Goal: Transaction & Acquisition: Purchase product/service

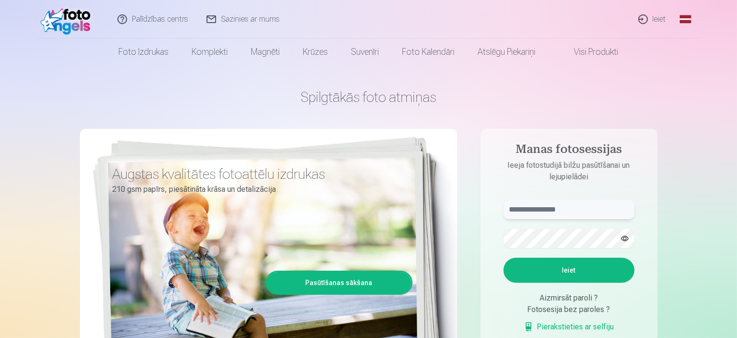
click at [545, 215] on input "text" at bounding box center [568, 209] width 131 height 19
type input "**********"
click at [503, 258] on button "Ieiet" at bounding box center [568, 270] width 131 height 25
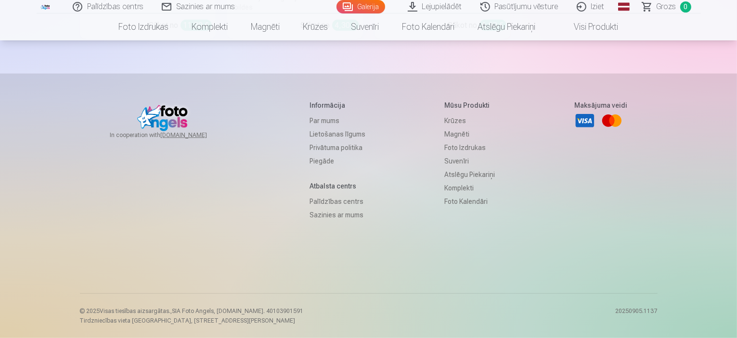
scroll to position [9817, 0]
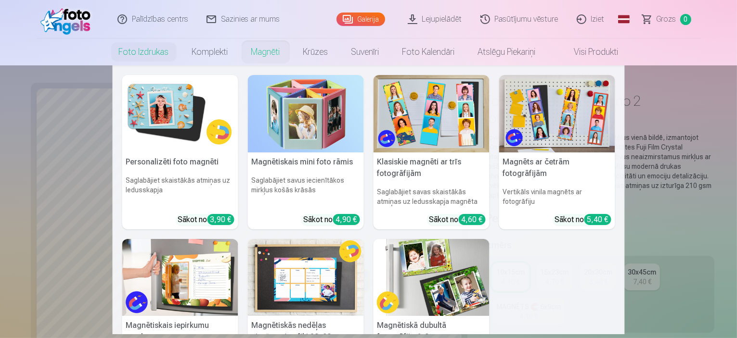
click at [261, 50] on link "Magnēti" at bounding box center [266, 51] width 52 height 27
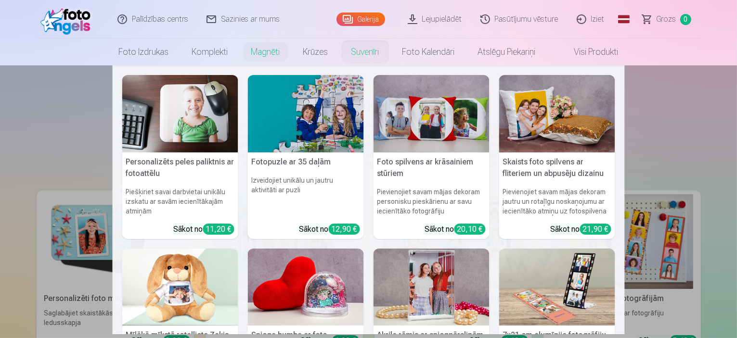
click at [368, 54] on link "Suvenīri" at bounding box center [365, 51] width 51 height 27
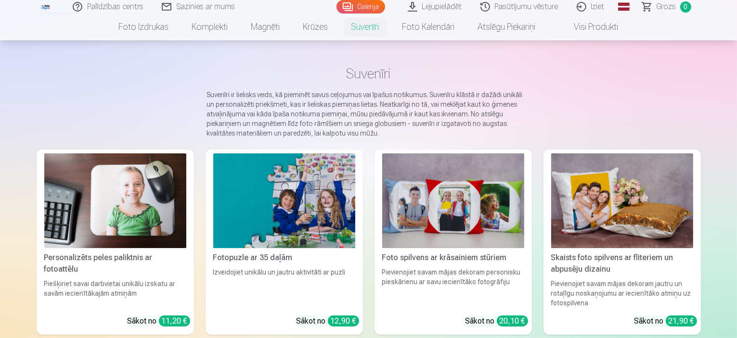
scroll to position [96, 0]
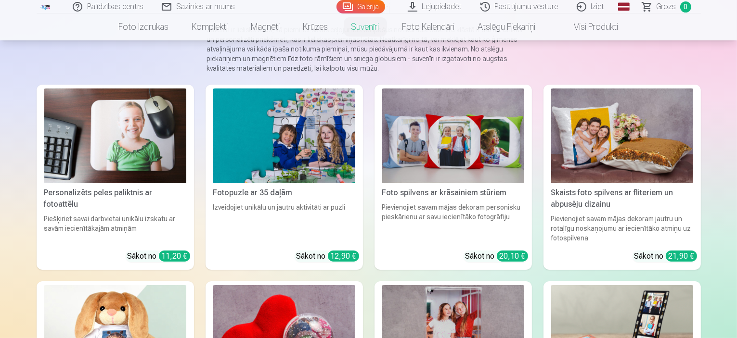
click at [431, 140] on img at bounding box center [453, 136] width 142 height 95
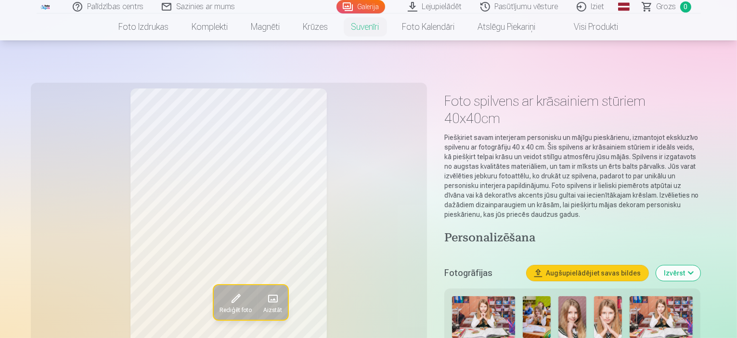
scroll to position [96, 0]
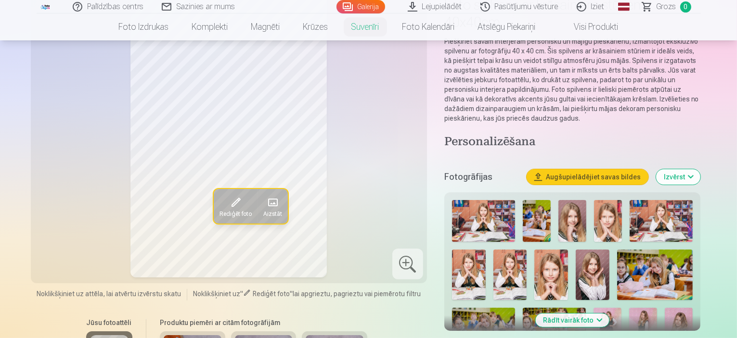
click at [515, 308] on img at bounding box center [483, 329] width 63 height 42
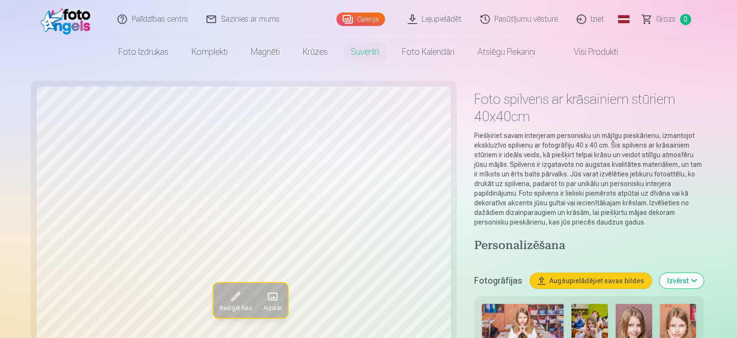
scroll to position [0, 0]
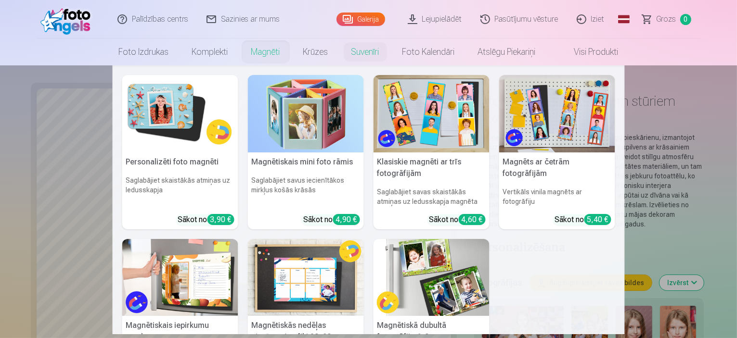
click at [265, 49] on link "Magnēti" at bounding box center [266, 51] width 52 height 27
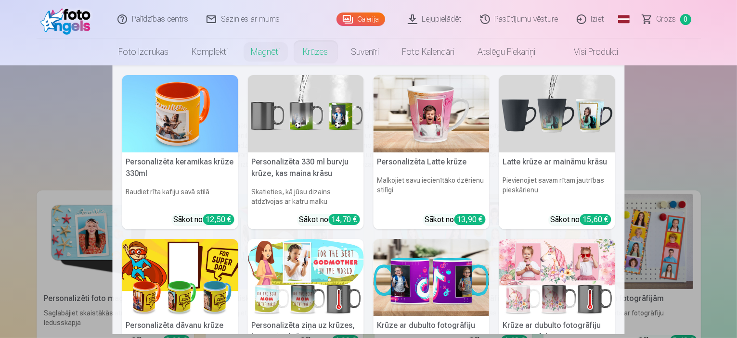
click at [308, 52] on link "Krūzes" at bounding box center [316, 51] width 48 height 27
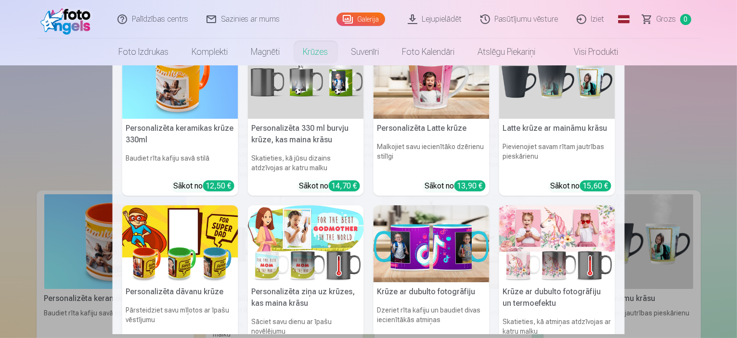
scroll to position [48, 0]
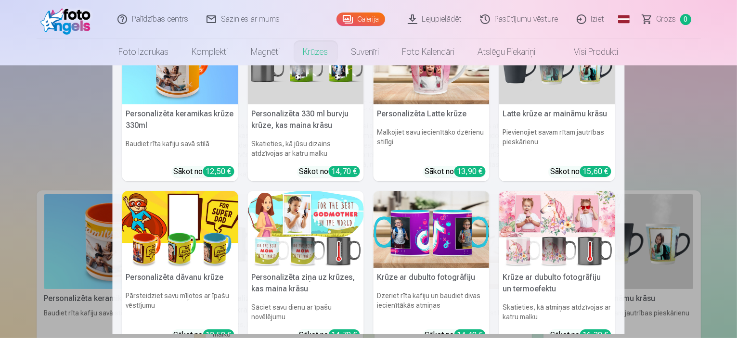
click at [699, 131] on nav "Personalizēta keramikas krūze 330ml Baudiet rīta kafiju savā stilā Sākot no 12,…" at bounding box center [368, 199] width 737 height 269
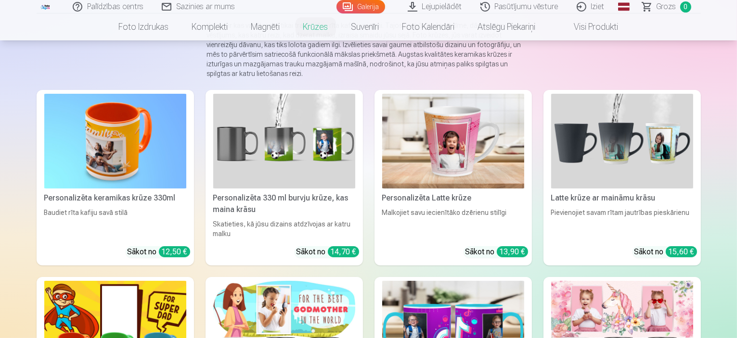
scroll to position [96, 0]
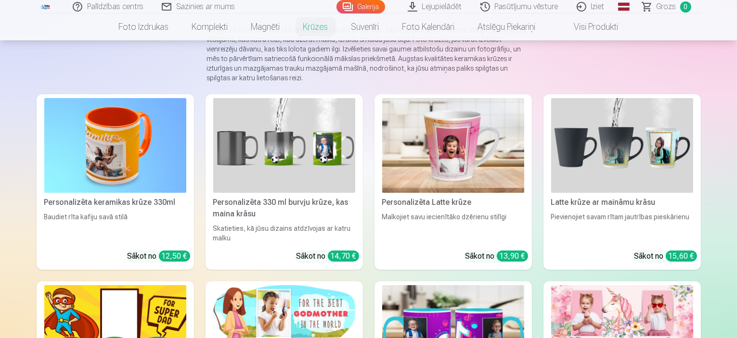
click at [256, 149] on img at bounding box center [284, 145] width 142 height 95
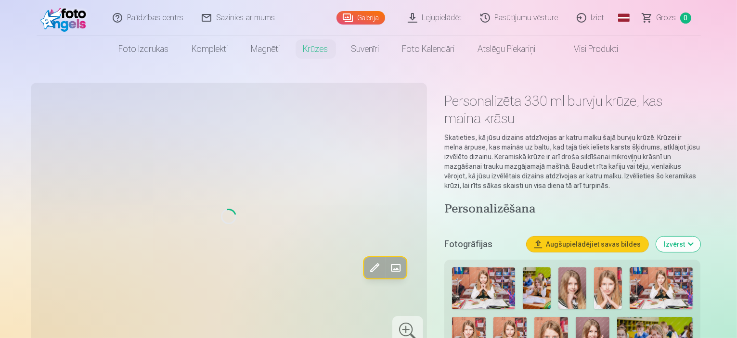
scroll to position [96, 0]
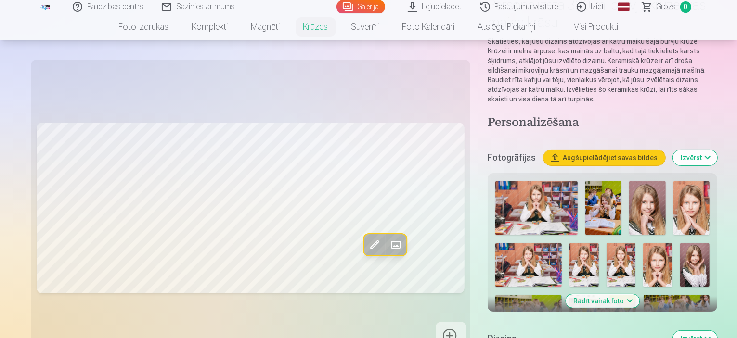
click at [636, 295] on img at bounding box center [602, 317] width 66 height 44
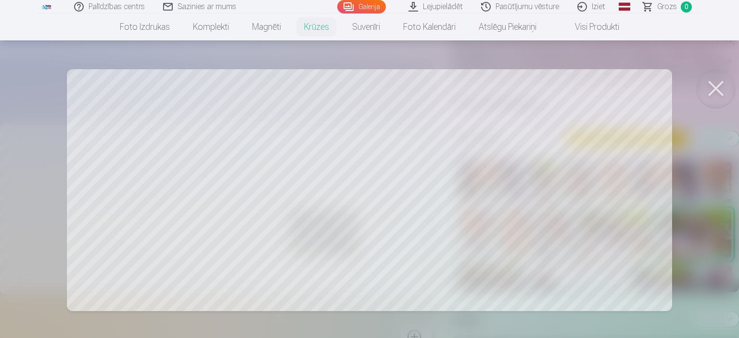
click at [720, 91] on button at bounding box center [716, 88] width 38 height 38
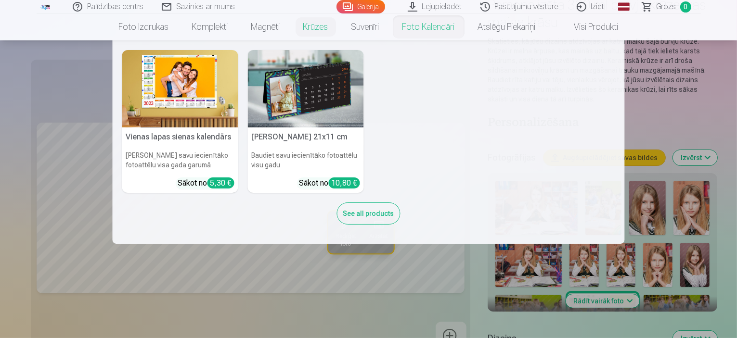
click at [680, 95] on nav "Vienas lapas sienas kalendārs Parādiet savu iecienītāko fotoattēlu visa gada ga…" at bounding box center [368, 142] width 737 height 204
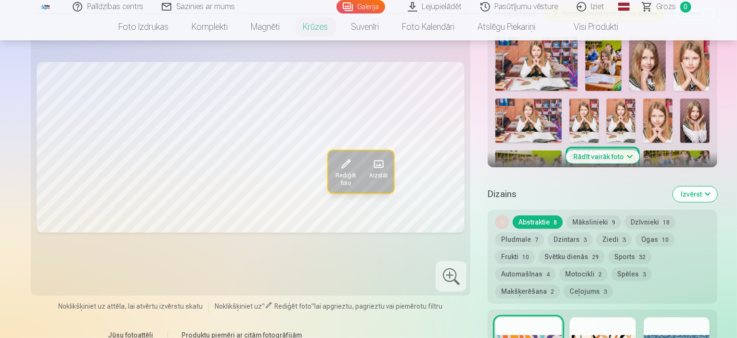
scroll to position [337, 0]
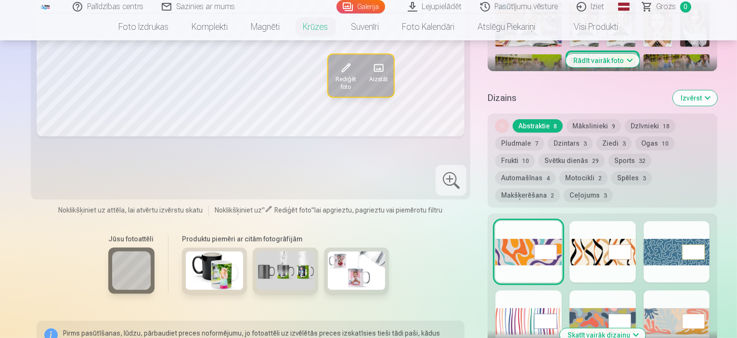
click at [572, 227] on div at bounding box center [602, 252] width 66 height 62
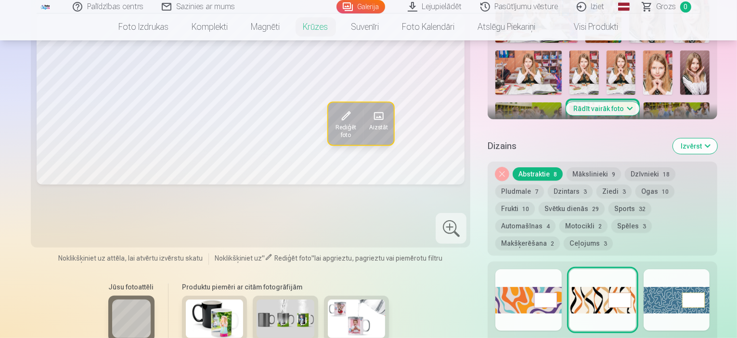
scroll to position [385, 0]
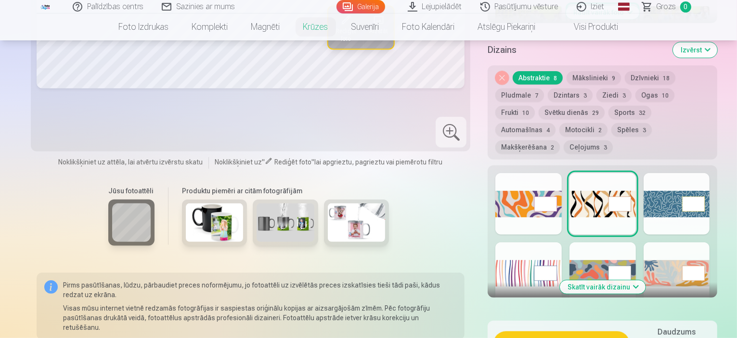
click at [670, 243] on div at bounding box center [676, 274] width 66 height 62
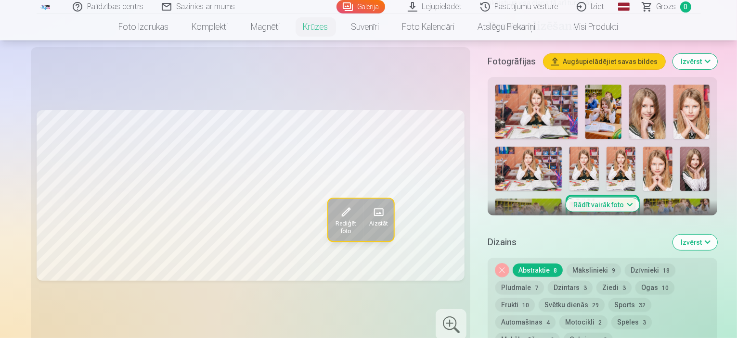
scroll to position [241, 0]
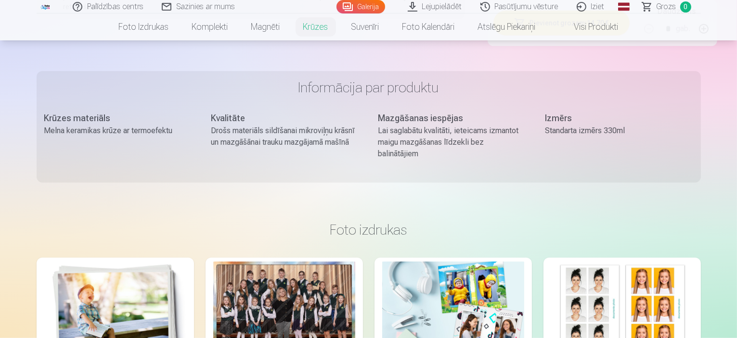
scroll to position [722, 0]
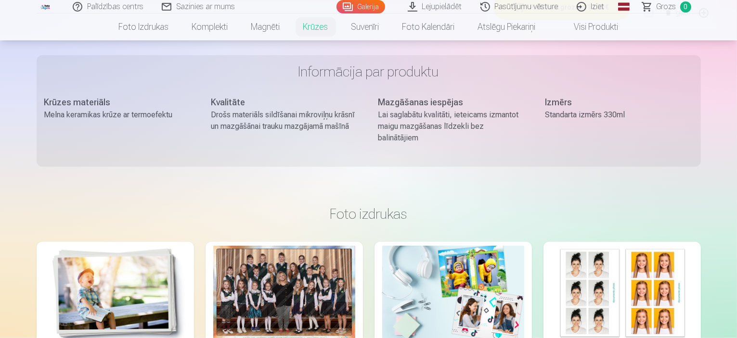
click at [500, 246] on img at bounding box center [453, 293] width 142 height 95
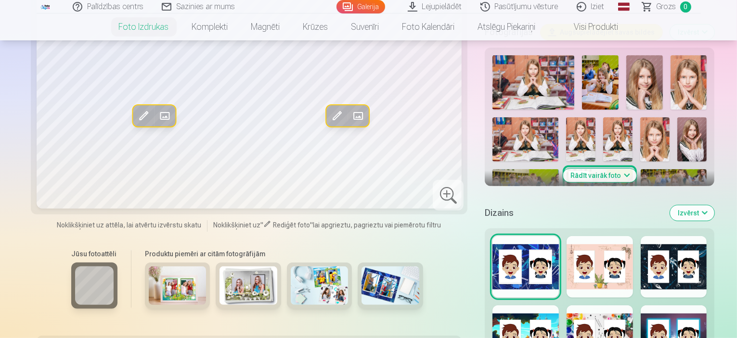
scroll to position [385, 0]
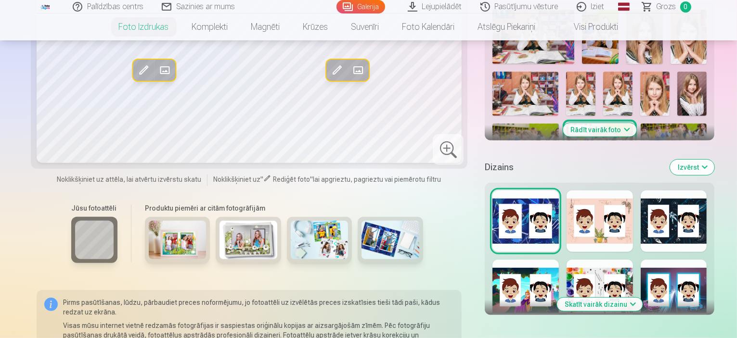
click at [571, 191] on div at bounding box center [599, 222] width 66 height 62
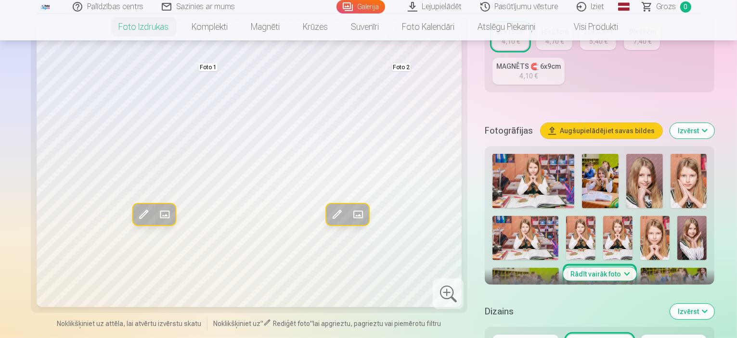
scroll to position [48, 0]
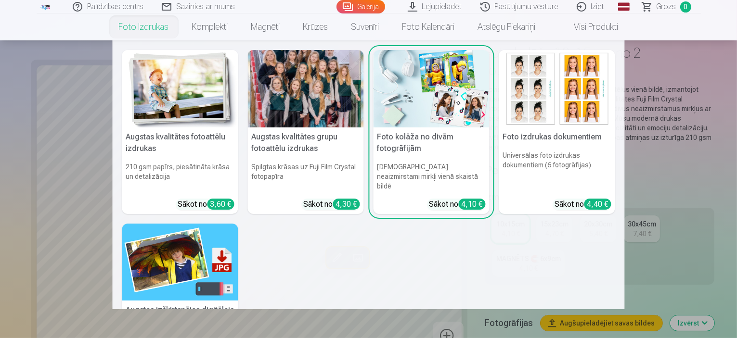
click at [202, 261] on img at bounding box center [180, 262] width 116 height 77
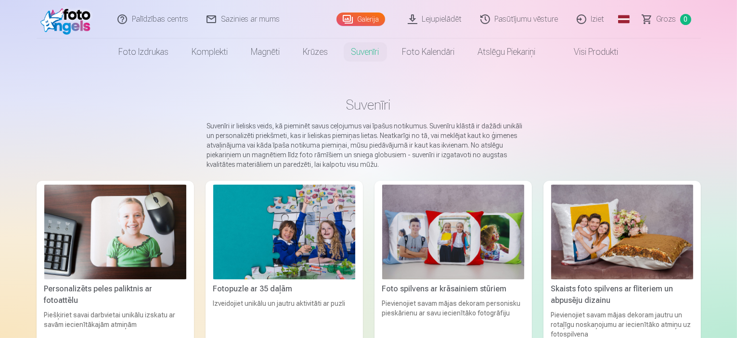
click at [123, 209] on img at bounding box center [115, 232] width 142 height 95
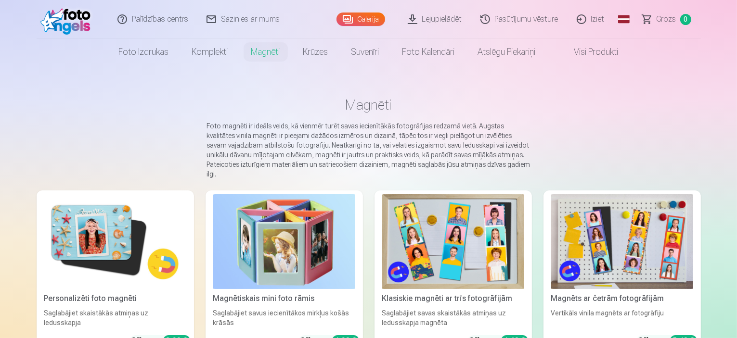
click at [325, 257] on img at bounding box center [284, 241] width 142 height 95
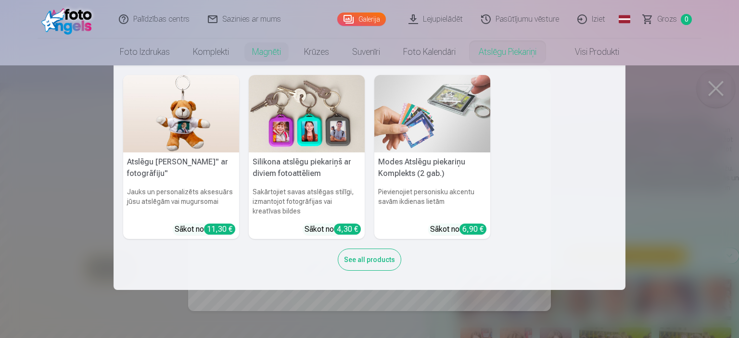
click at [498, 51] on link "Atslēgu piekariņi" at bounding box center [507, 51] width 81 height 27
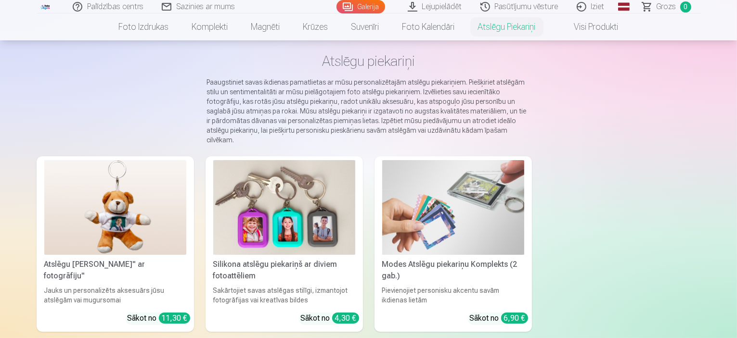
scroll to position [48, 0]
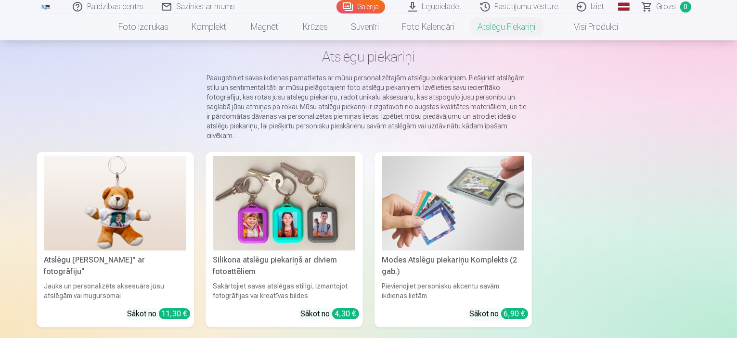
click at [116, 217] on img at bounding box center [115, 203] width 142 height 95
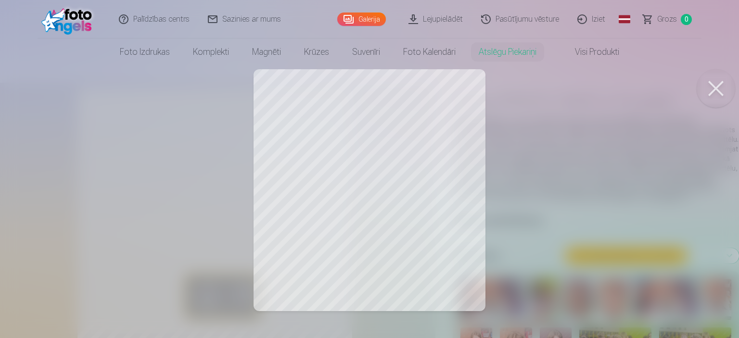
drag, startPoint x: 379, startPoint y: 227, endPoint x: 379, endPoint y: 217, distance: 10.1
click at [379, 217] on div at bounding box center [369, 169] width 739 height 338
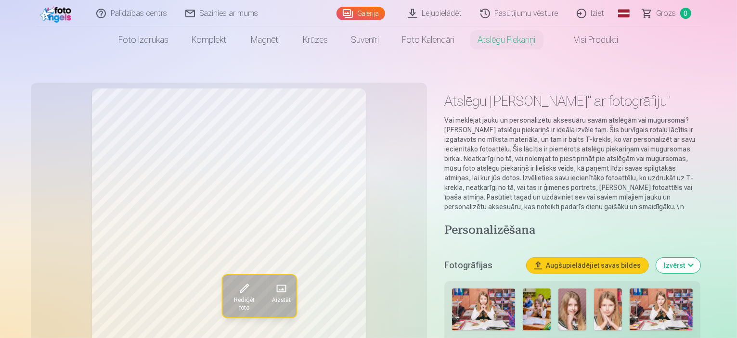
scroll to position [96, 0]
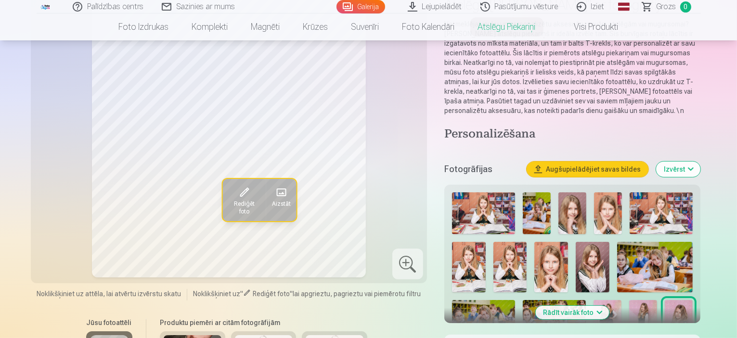
click at [515, 300] on img at bounding box center [483, 321] width 63 height 42
click at [597, 306] on button "Rādīt vairāk foto" at bounding box center [573, 312] width 74 height 13
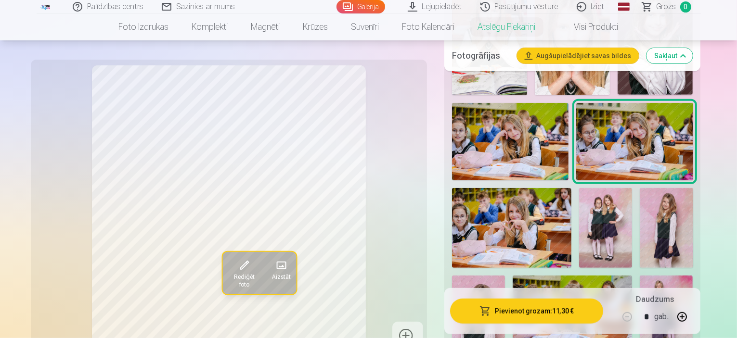
scroll to position [433, 0]
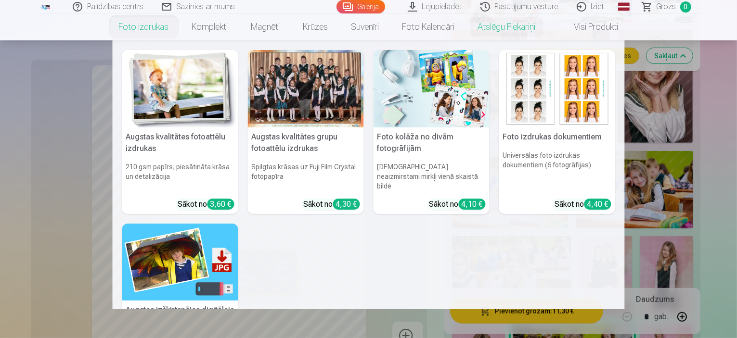
click at [148, 33] on link "Foto izdrukas" at bounding box center [143, 26] width 73 height 27
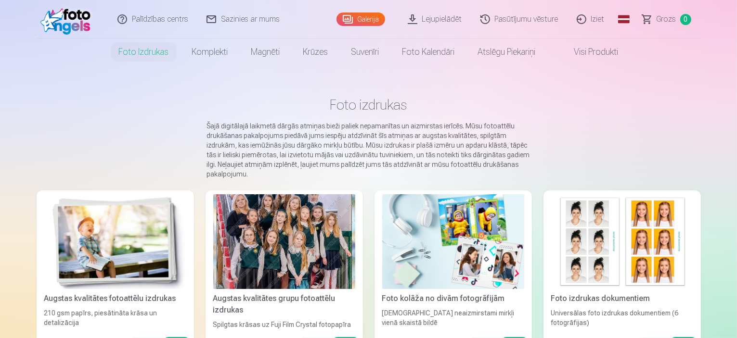
click at [278, 239] on div at bounding box center [284, 241] width 142 height 95
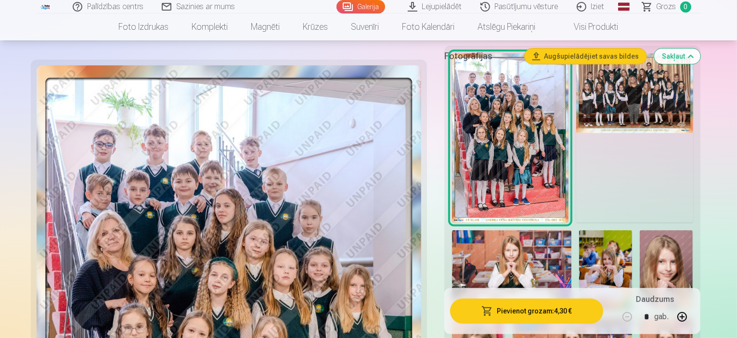
scroll to position [289, 0]
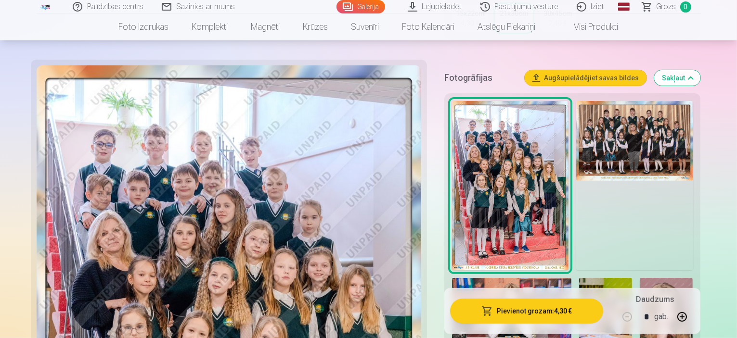
click at [654, 126] on img at bounding box center [634, 141] width 116 height 80
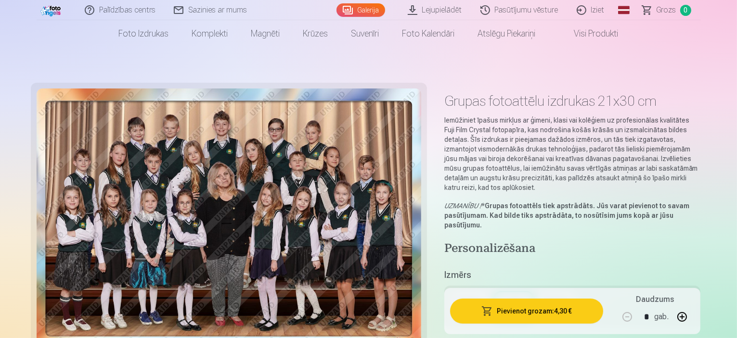
scroll to position [48, 0]
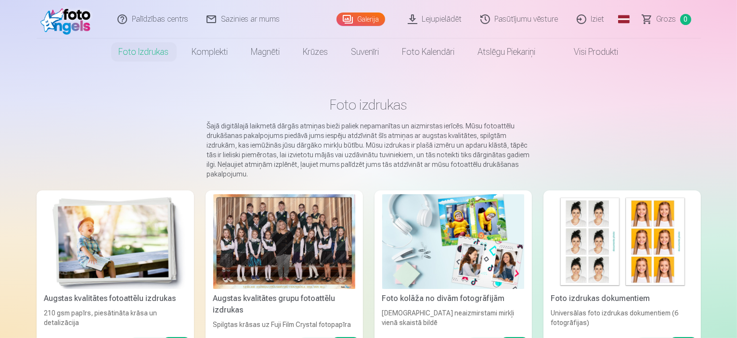
click at [104, 255] on img at bounding box center [115, 241] width 142 height 95
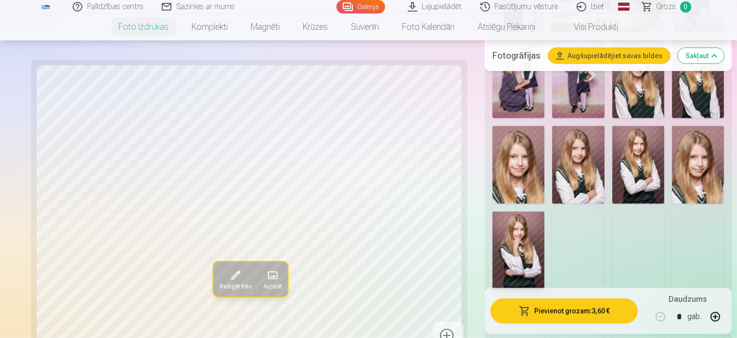
scroll to position [1251, 0]
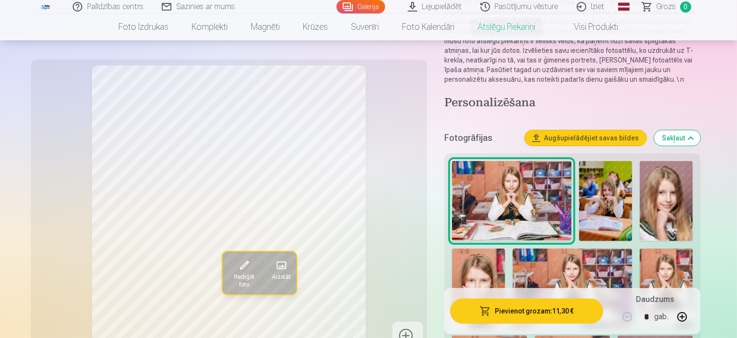
scroll to position [144, 0]
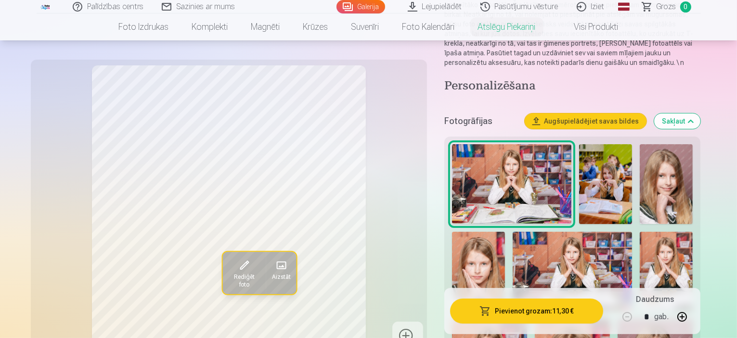
click at [536, 163] on img at bounding box center [511, 183] width 119 height 79
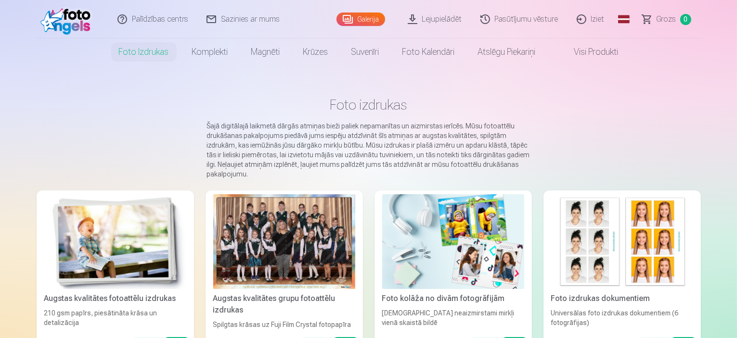
click at [141, 241] on img at bounding box center [115, 241] width 142 height 95
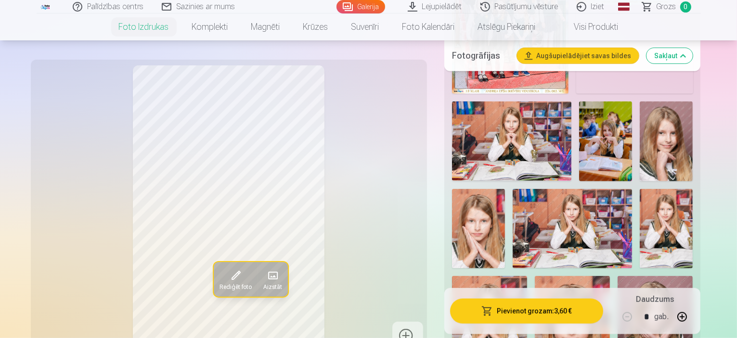
scroll to position [481, 0]
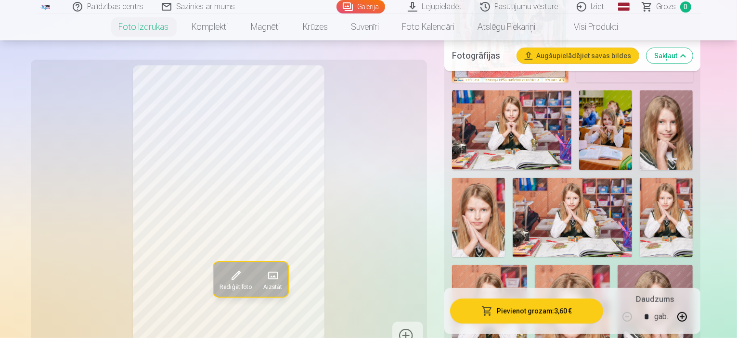
click at [538, 133] on img at bounding box center [511, 129] width 119 height 79
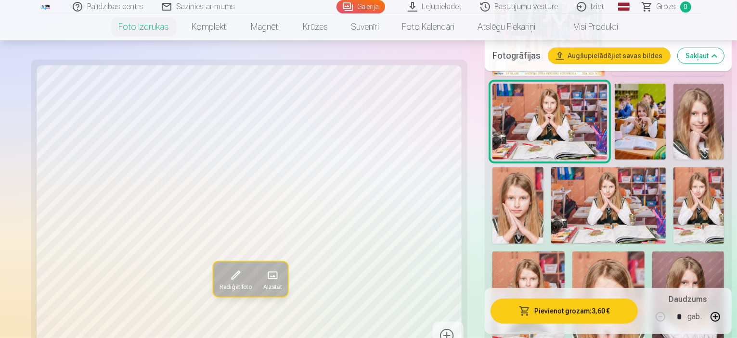
click at [615, 118] on img at bounding box center [640, 122] width 51 height 77
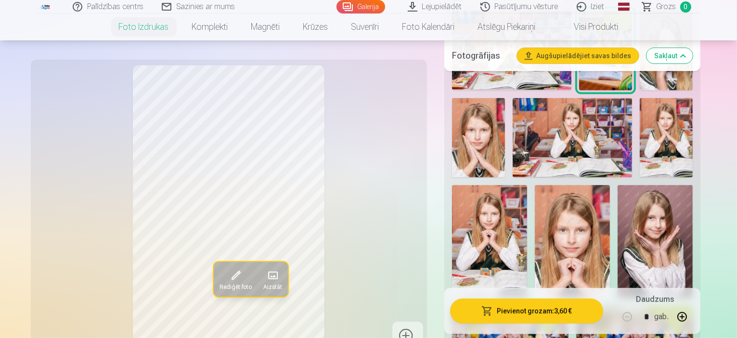
scroll to position [577, 0]
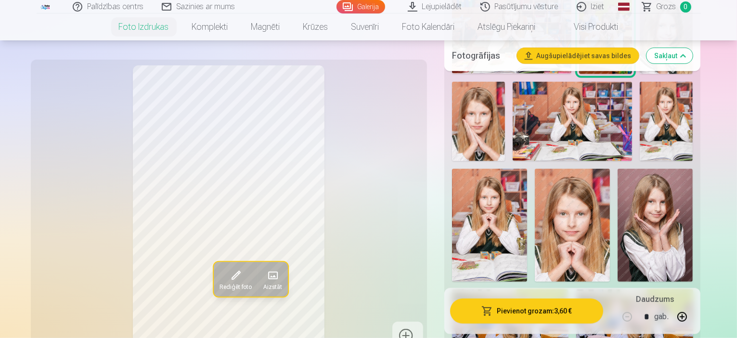
click at [639, 290] on img at bounding box center [634, 329] width 116 height 78
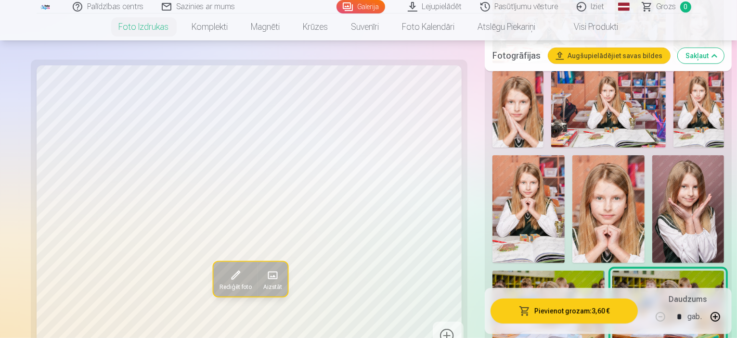
click at [599, 271] on img at bounding box center [548, 308] width 112 height 75
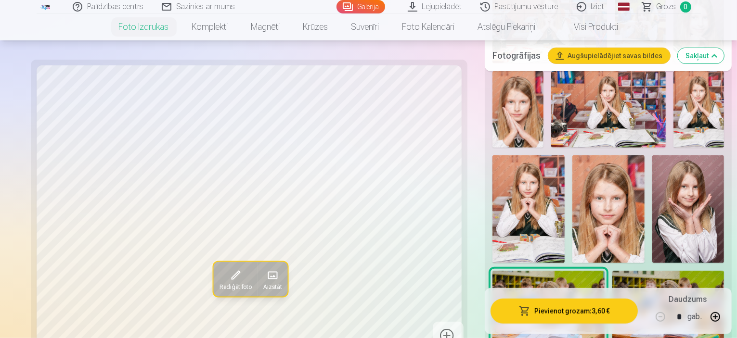
click at [664, 271] on img at bounding box center [668, 308] width 112 height 75
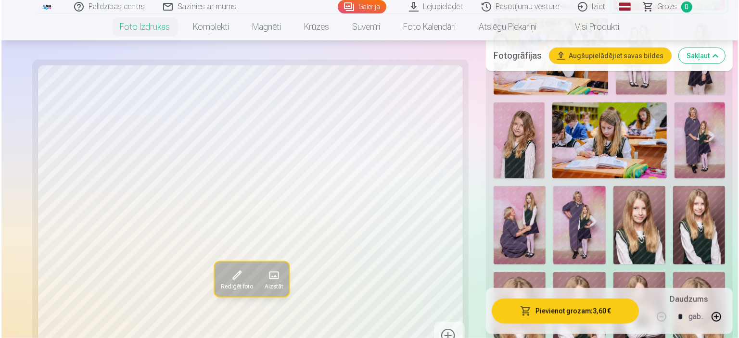
scroll to position [914, 0]
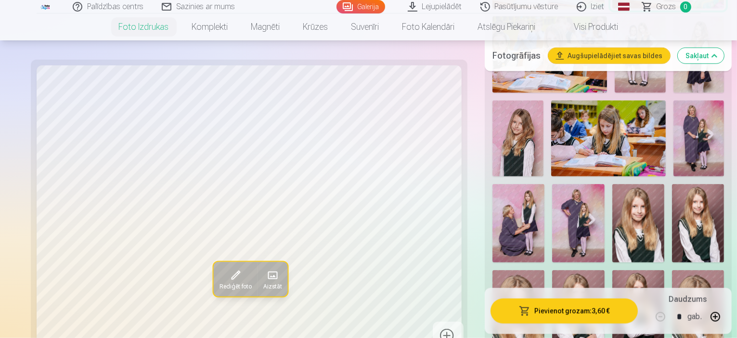
click at [514, 308] on button "Pievienot grozam : 3,60 €" at bounding box center [563, 311] width 147 height 25
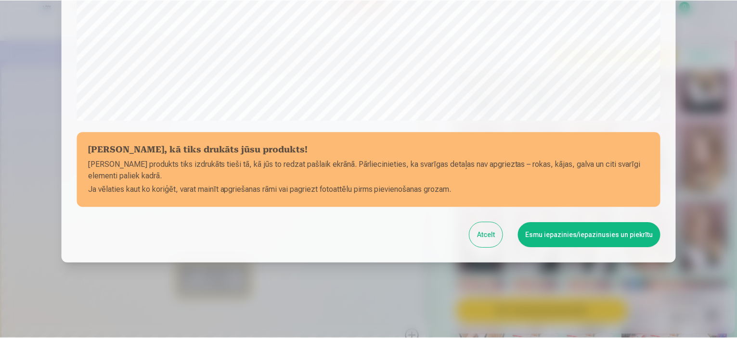
scroll to position [354, 0]
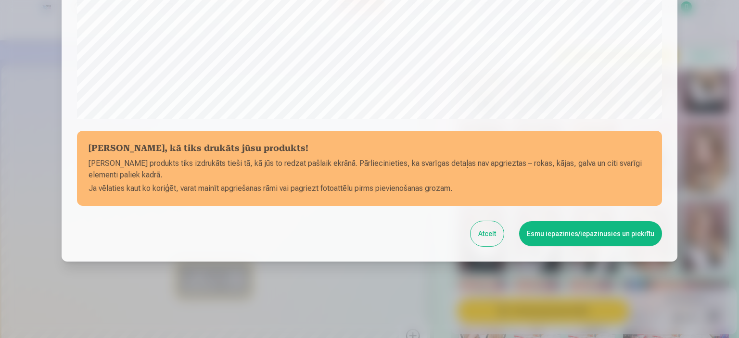
click at [570, 242] on button "Esmu iepazinies/iepazinusies un piekrītu" at bounding box center [590, 233] width 143 height 25
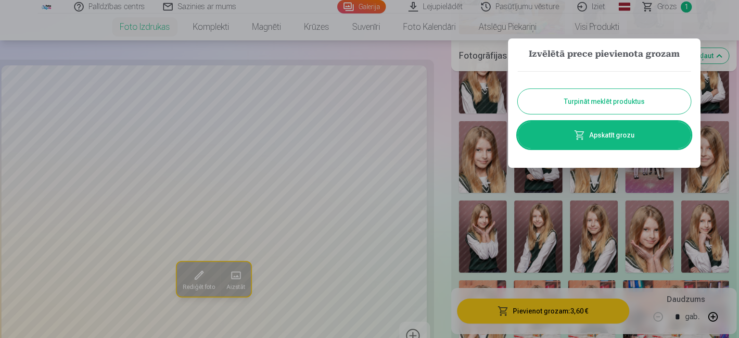
click at [608, 97] on button "Turpināt meklēt produktus" at bounding box center [604, 101] width 173 height 25
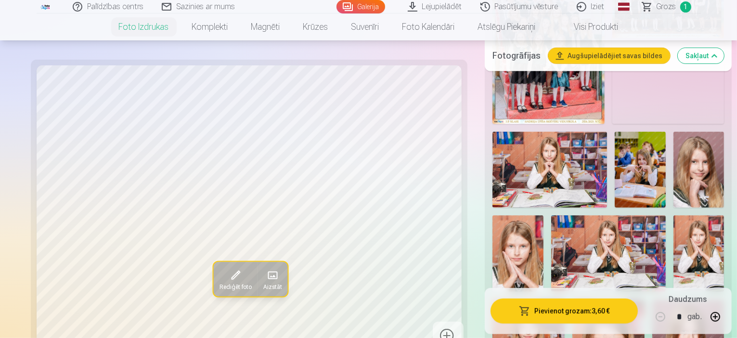
scroll to position [289, 0]
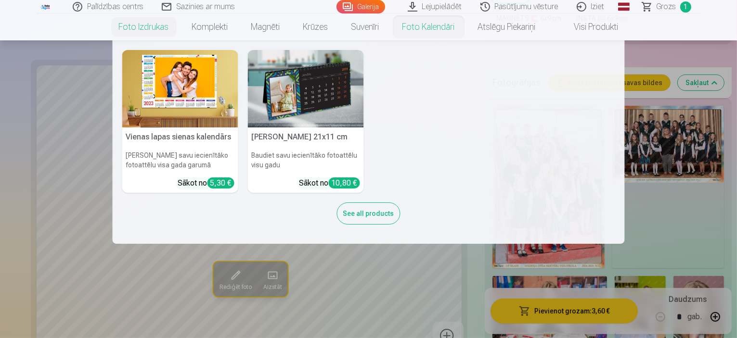
click at [426, 32] on link "Foto kalendāri" at bounding box center [429, 26] width 76 height 27
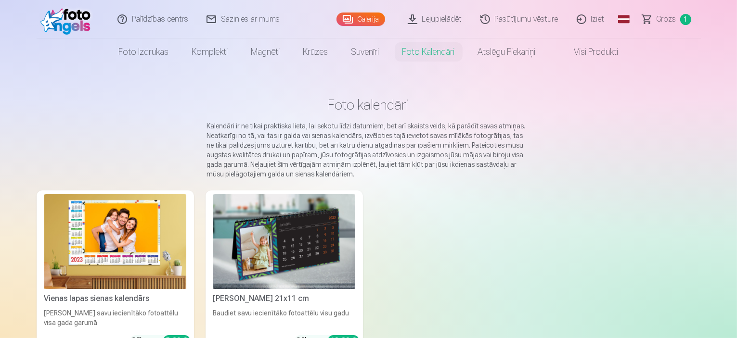
click at [323, 269] on img at bounding box center [284, 241] width 142 height 95
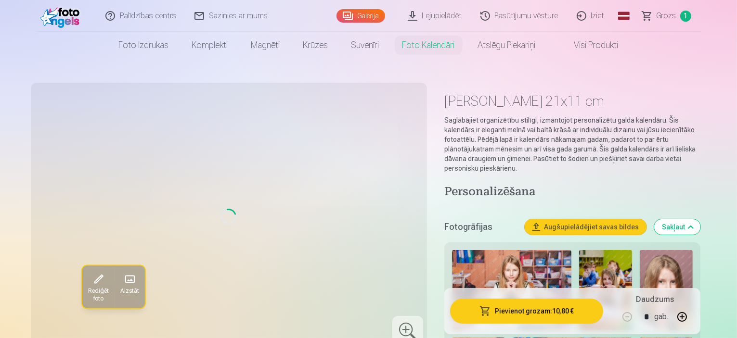
scroll to position [96, 0]
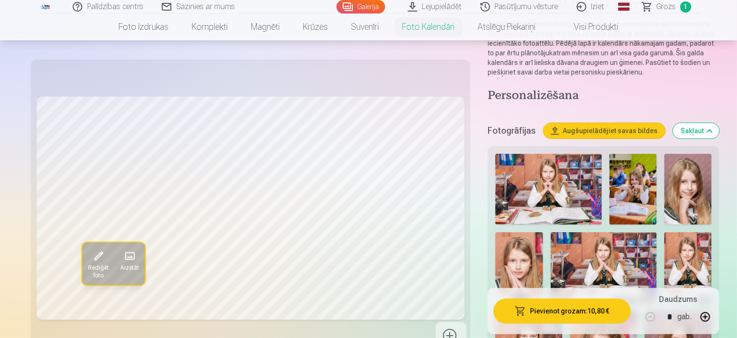
click at [617, 170] on img at bounding box center [632, 189] width 47 height 71
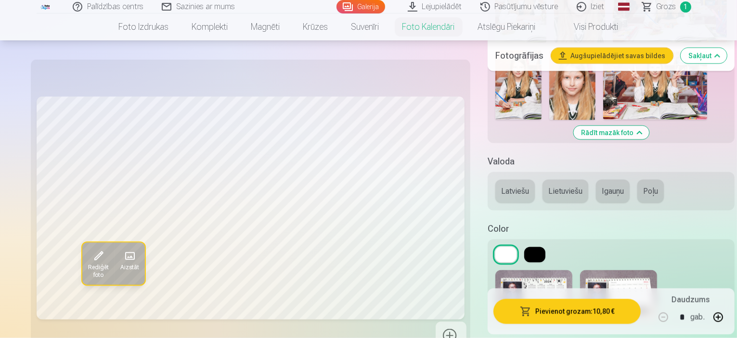
scroll to position [1299, 0]
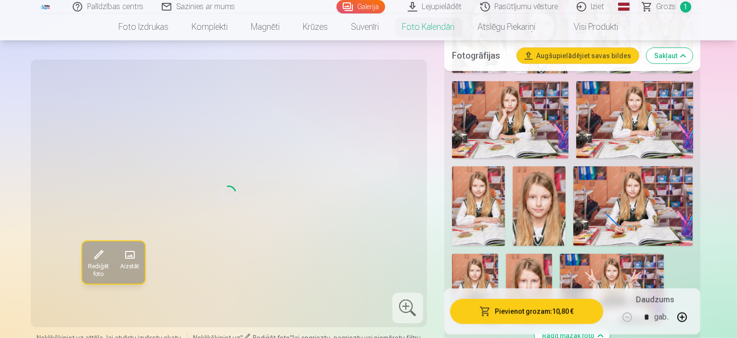
scroll to position [1155, 0]
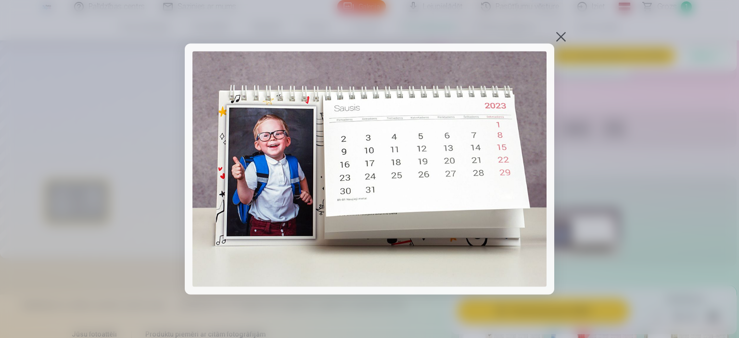
click at [563, 34] on div at bounding box center [560, 36] width 13 height 13
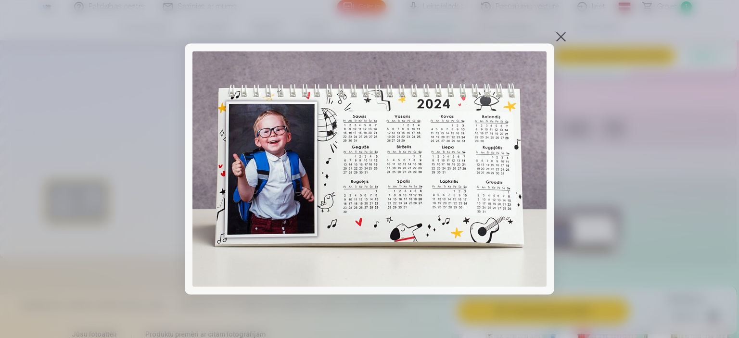
click at [559, 37] on div at bounding box center [560, 36] width 13 height 13
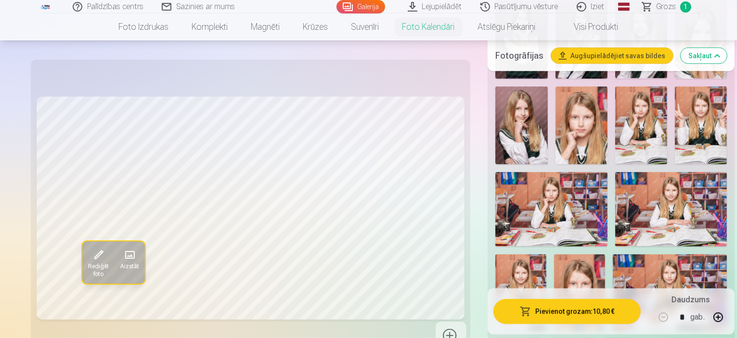
scroll to position [1059, 0]
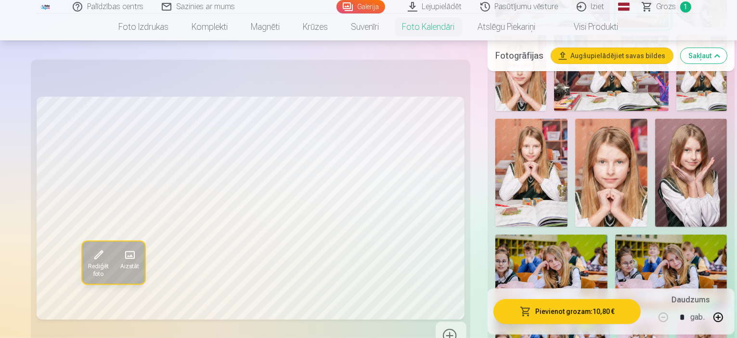
scroll to position [241, 0]
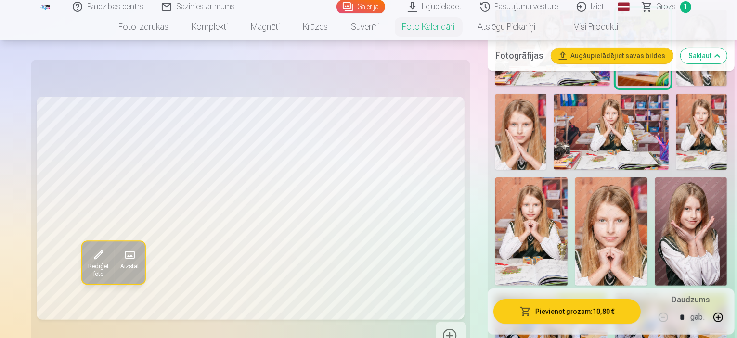
click at [668, 294] on img at bounding box center [671, 331] width 112 height 75
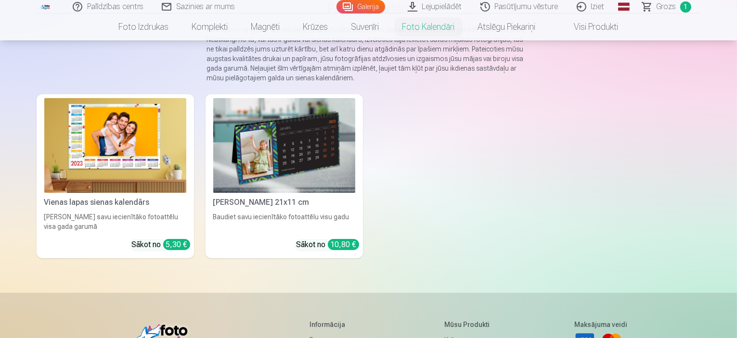
scroll to position [144, 0]
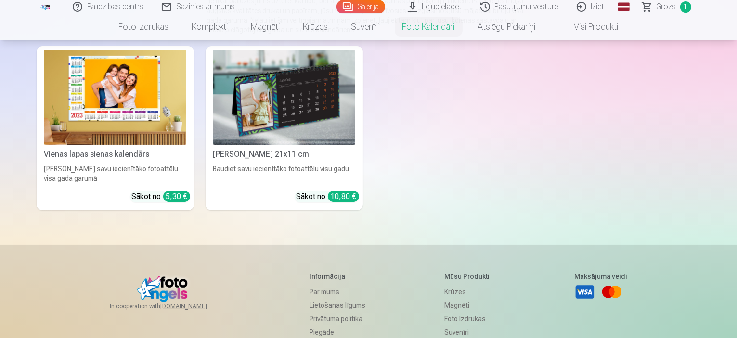
click at [83, 88] on img at bounding box center [115, 97] width 142 height 95
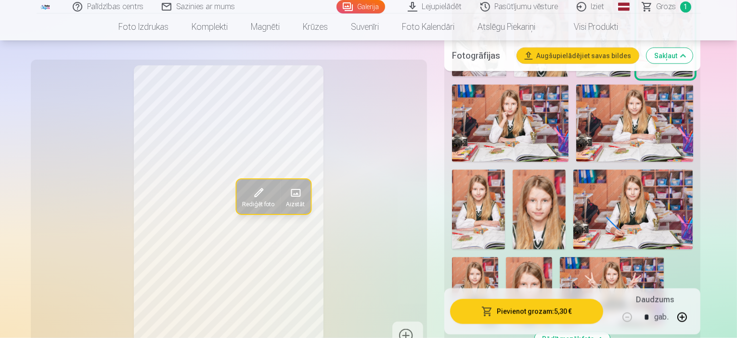
scroll to position [1251, 0]
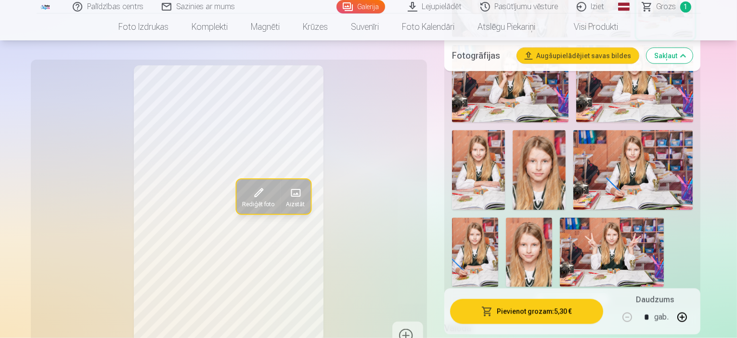
scroll to position [1299, 0]
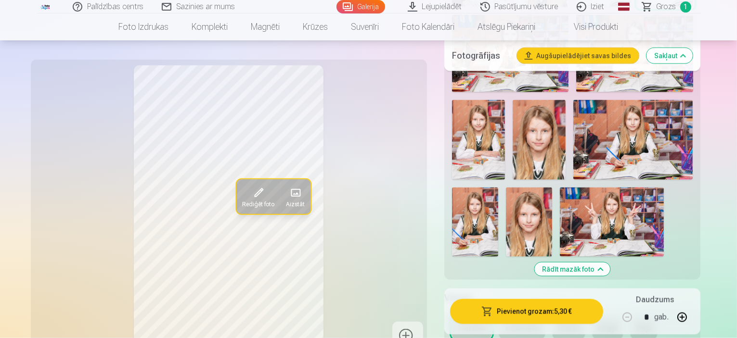
scroll to position [1347, 0]
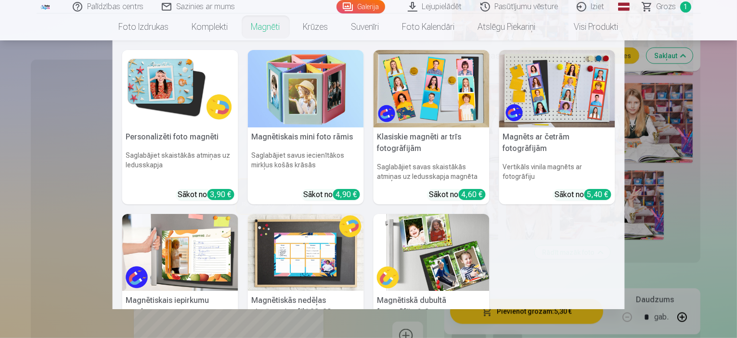
click at [25, 253] on nav "Personalizēti foto magnēti Saglabājiet skaistākās atmiņas uz ledusskapja Sākot …" at bounding box center [368, 174] width 737 height 269
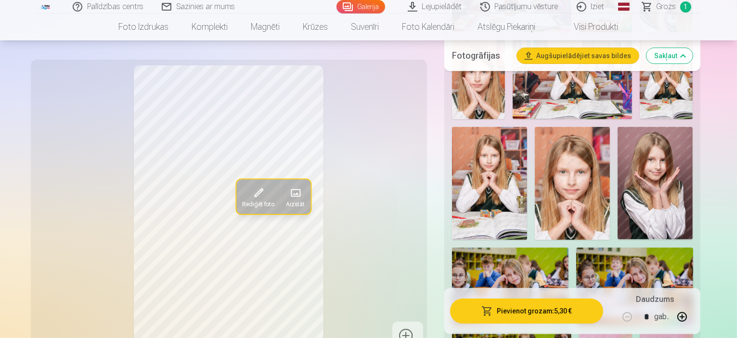
scroll to position [385, 0]
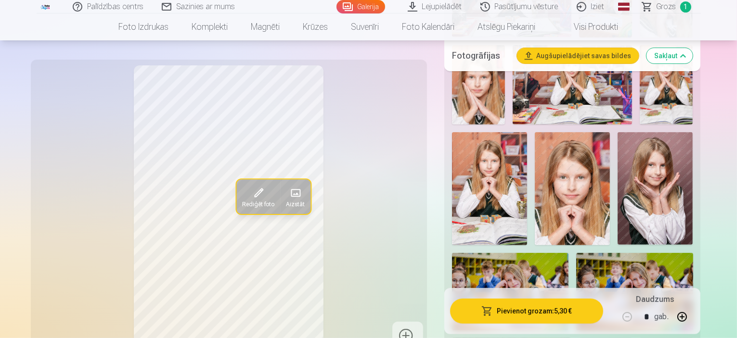
click at [647, 253] on img at bounding box center [634, 292] width 116 height 78
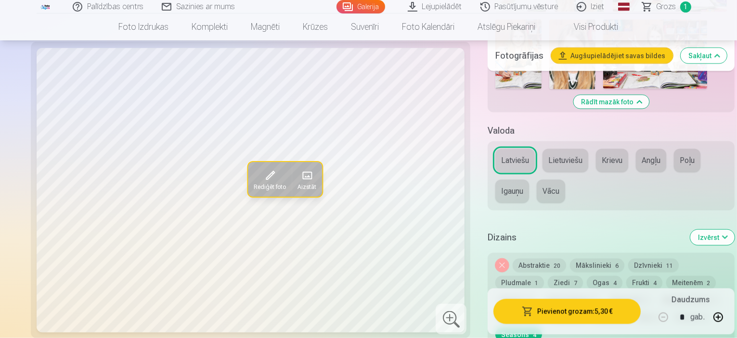
scroll to position [1396, 0]
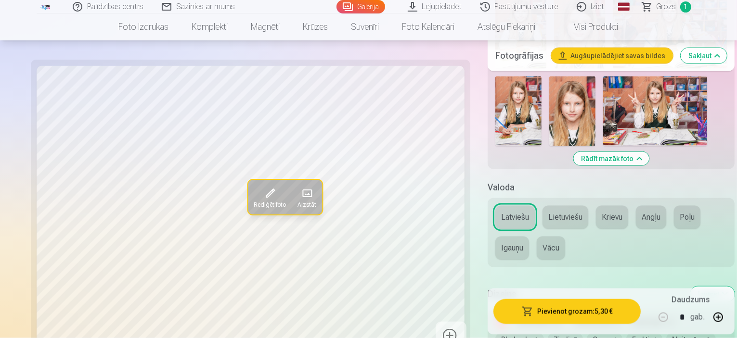
click at [666, 333] on button "Meitenēm 2" at bounding box center [691, 339] width 50 height 13
click at [626, 333] on button "Frukti 4" at bounding box center [644, 339] width 36 height 13
click at [587, 333] on button "Ogas 4" at bounding box center [605, 339] width 36 height 13
click at [513, 316] on button "Abstraktie 20" at bounding box center [539, 322] width 53 height 13
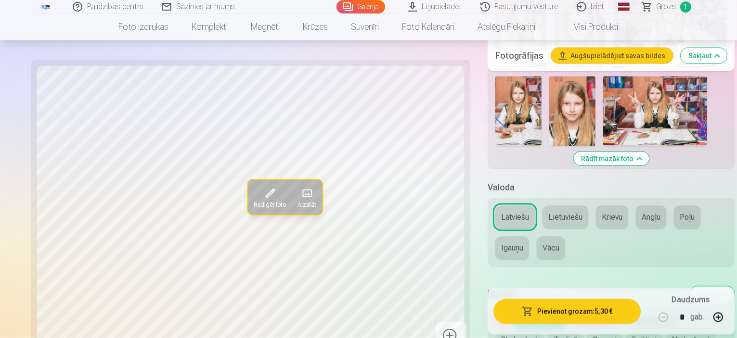
click at [513, 316] on button "Abstraktie 20" at bounding box center [539, 322] width 53 height 13
click at [570, 316] on button "Mākslinieki 6" at bounding box center [597, 322] width 54 height 13
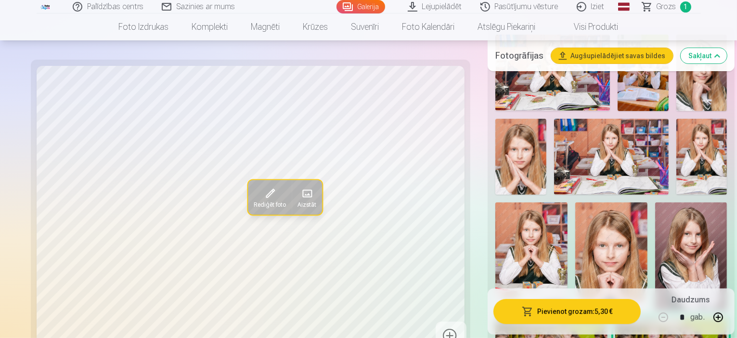
scroll to position [289, 0]
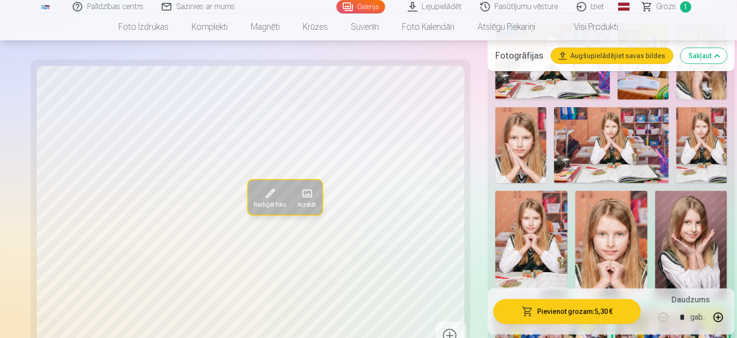
scroll to position [337, 0]
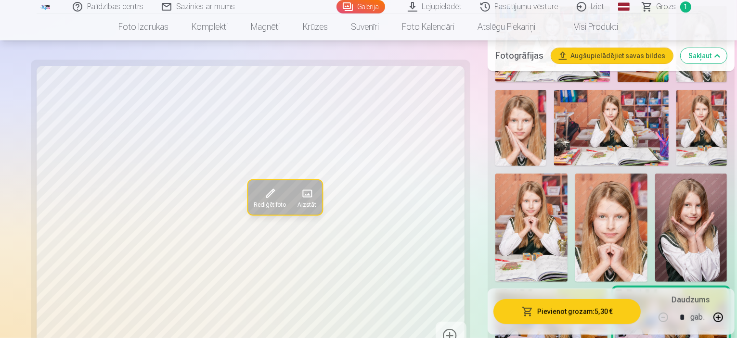
click at [664, 290] on img at bounding box center [671, 327] width 112 height 75
click at [600, 290] on img at bounding box center [551, 327] width 112 height 75
click at [675, 290] on img at bounding box center [671, 327] width 112 height 75
